Goal: Check status: Check status

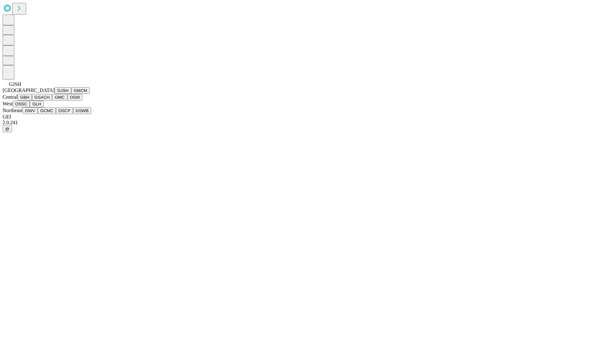
click at [55, 94] on button "GJSH" at bounding box center [63, 90] width 17 height 7
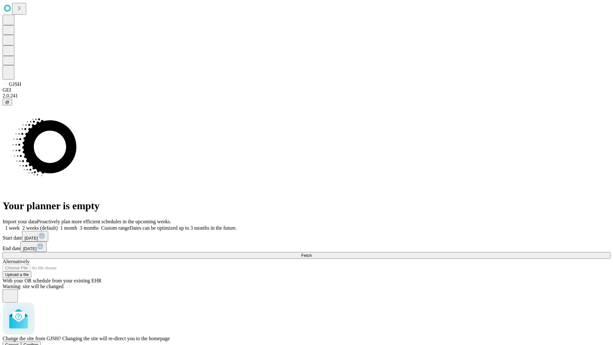
click at [39, 342] on span "Confirm" at bounding box center [31, 344] width 15 height 5
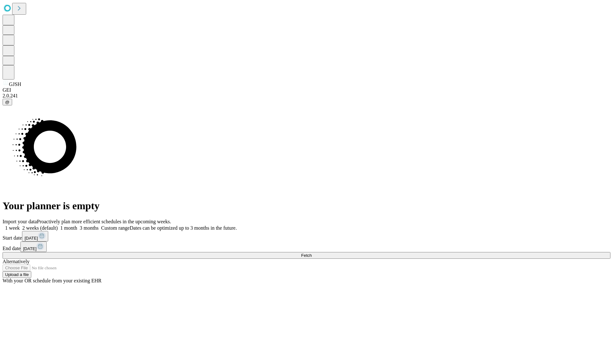
click at [58, 225] on label "2 weeks (default)" at bounding box center [39, 227] width 38 height 5
click at [312, 253] on span "Fetch" at bounding box center [306, 255] width 11 height 5
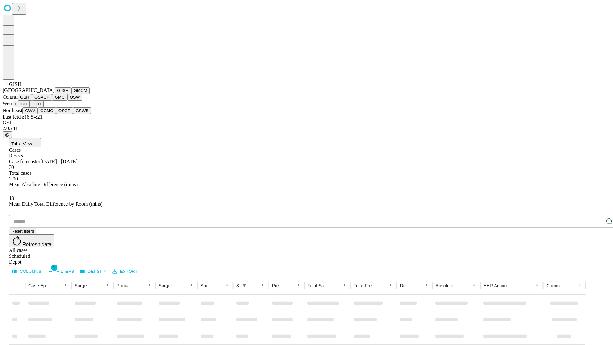
click at [71, 94] on button "GMCM" at bounding box center [80, 90] width 19 height 7
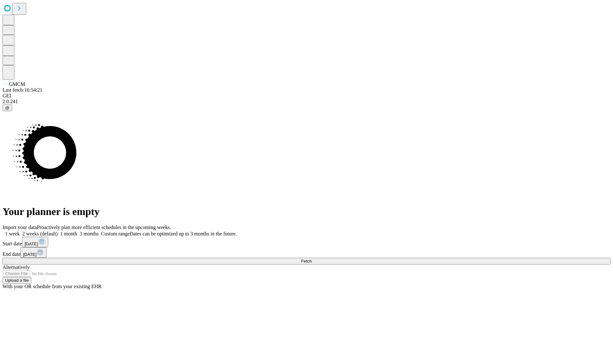
click at [312, 259] on span "Fetch" at bounding box center [306, 261] width 11 height 5
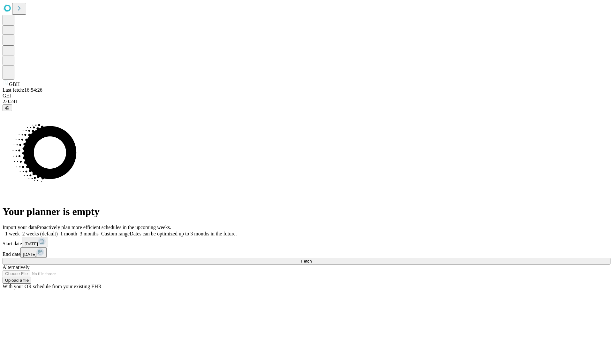
click at [58, 231] on label "2 weeks (default)" at bounding box center [39, 233] width 38 height 5
click at [312, 259] on span "Fetch" at bounding box center [306, 261] width 11 height 5
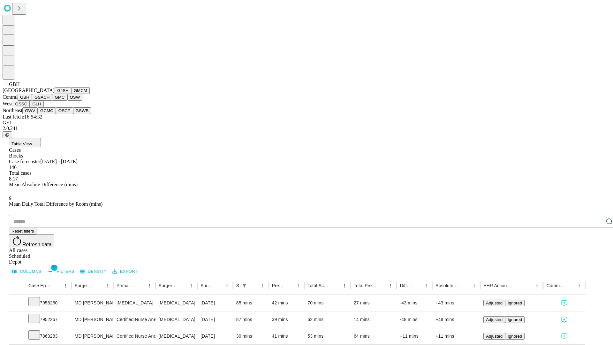
click at [50, 101] on button "GSACH" at bounding box center [42, 97] width 20 height 7
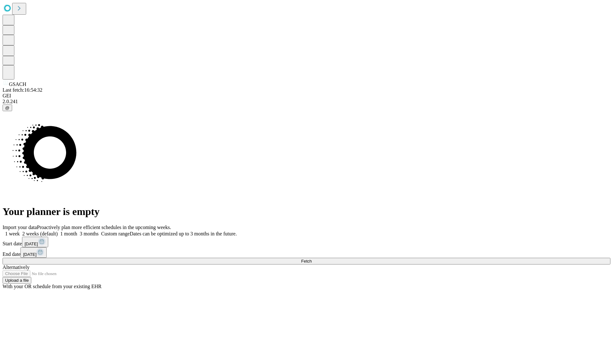
click at [58, 231] on label "2 weeks (default)" at bounding box center [39, 233] width 38 height 5
click at [312, 259] on span "Fetch" at bounding box center [306, 261] width 11 height 5
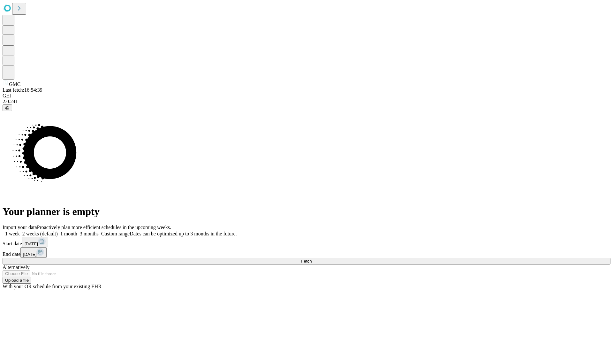
click at [312, 259] on span "Fetch" at bounding box center [306, 261] width 11 height 5
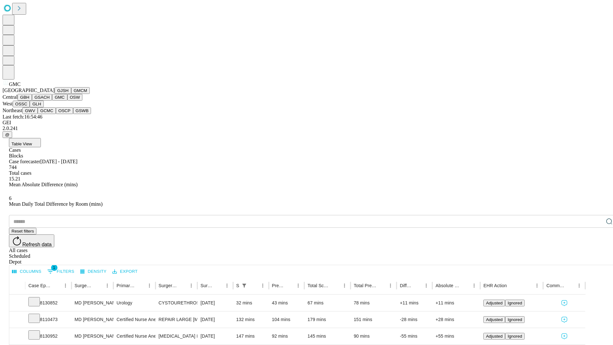
click at [67, 101] on button "OSW" at bounding box center [74, 97] width 15 height 7
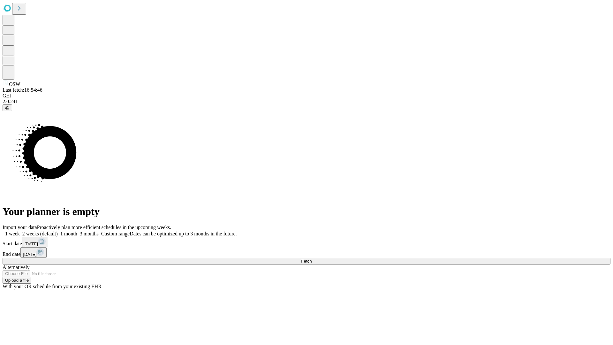
click at [58, 231] on label "2 weeks (default)" at bounding box center [39, 233] width 38 height 5
click at [312, 259] on span "Fetch" at bounding box center [306, 261] width 11 height 5
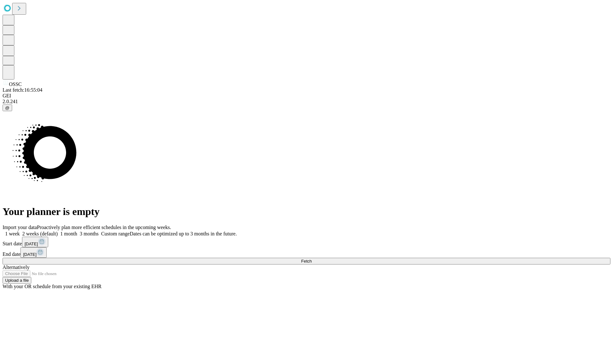
click at [58, 231] on label "2 weeks (default)" at bounding box center [39, 233] width 38 height 5
click at [312, 259] on span "Fetch" at bounding box center [306, 261] width 11 height 5
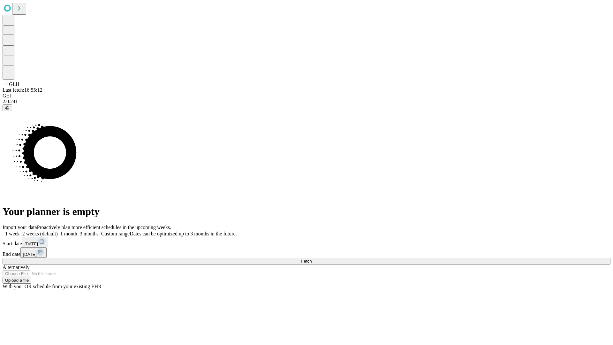
click at [58, 231] on label "2 weeks (default)" at bounding box center [39, 233] width 38 height 5
click at [312, 259] on span "Fetch" at bounding box center [306, 261] width 11 height 5
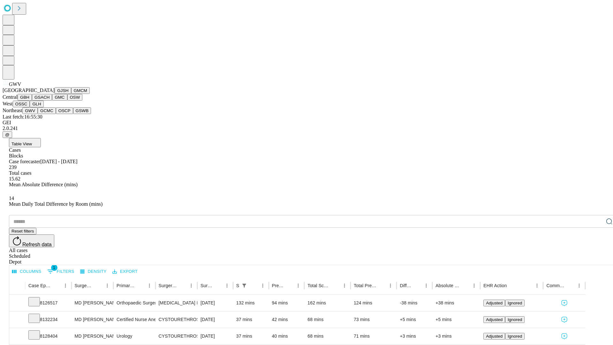
click at [50, 114] on button "GCMC" at bounding box center [47, 110] width 18 height 7
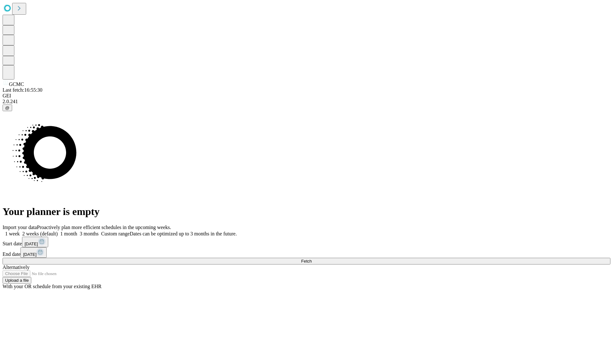
click at [58, 231] on label "2 weeks (default)" at bounding box center [39, 233] width 38 height 5
click at [312, 259] on span "Fetch" at bounding box center [306, 261] width 11 height 5
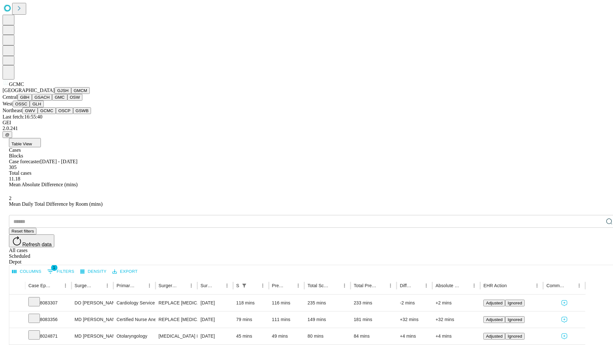
click at [56, 114] on button "OSCP" at bounding box center [64, 110] width 17 height 7
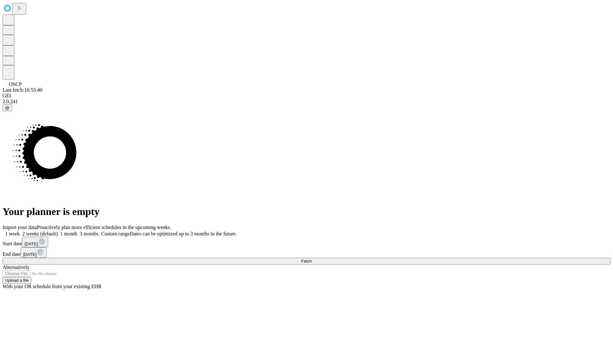
click at [58, 231] on label "2 weeks (default)" at bounding box center [39, 233] width 38 height 5
click at [312, 259] on span "Fetch" at bounding box center [306, 261] width 11 height 5
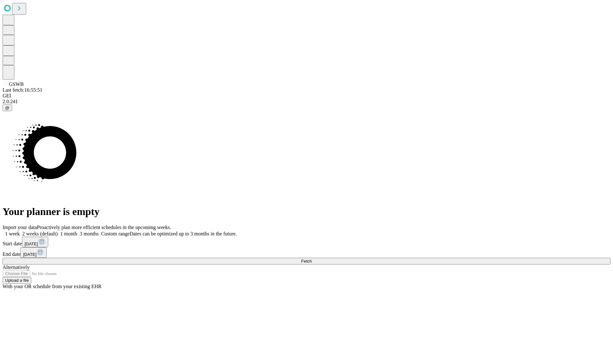
click at [312, 259] on span "Fetch" at bounding box center [306, 261] width 11 height 5
